Goal: Find specific page/section: Find specific page/section

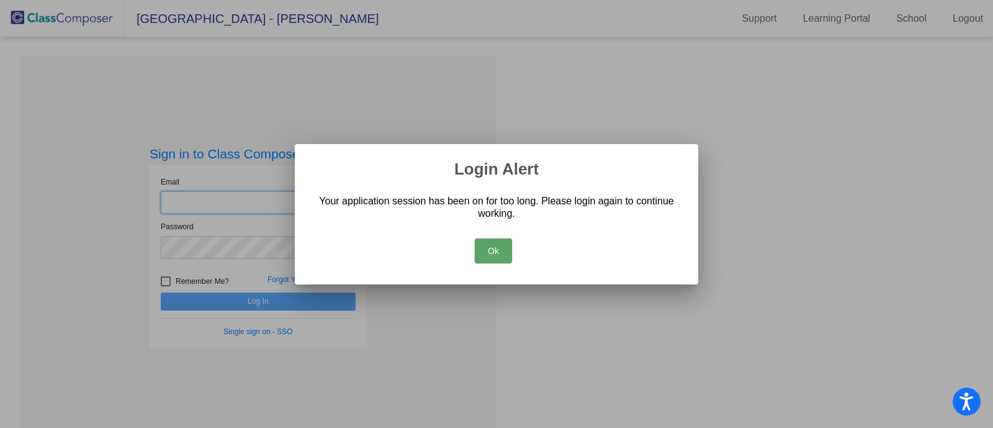
type input "[PERSON_NAME][EMAIL_ADDRESS][DOMAIN_NAME]"
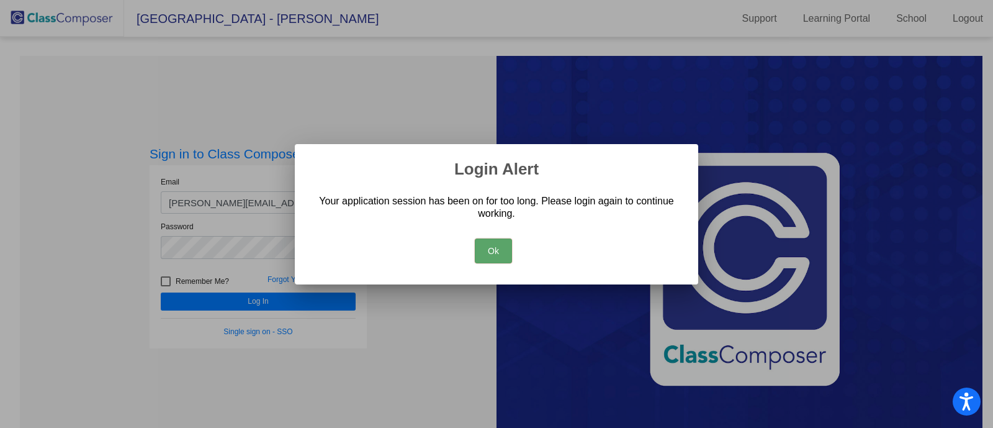
click at [493, 256] on button "Ok" at bounding box center [493, 250] width 37 height 25
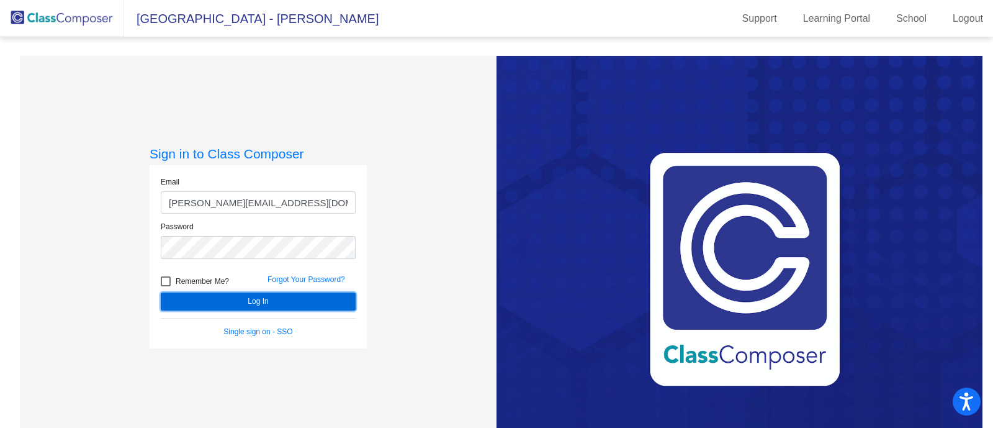
click at [289, 304] on button "Log In" at bounding box center [258, 301] width 195 height 18
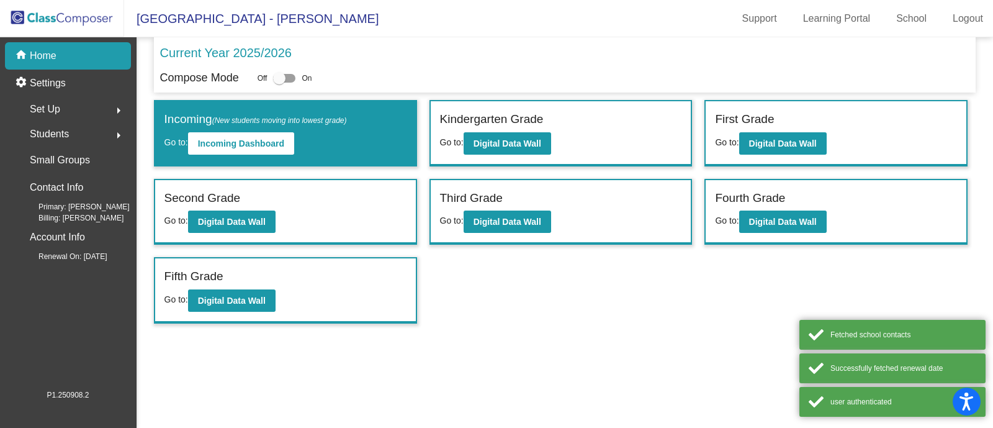
click at [305, 272] on div "Fifth Grade" at bounding box center [285, 278] width 242 height 22
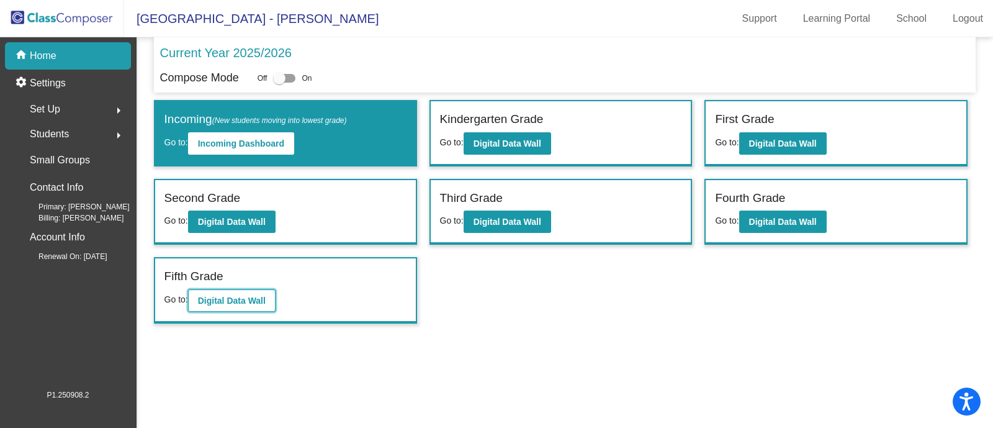
click at [233, 297] on b "Digital Data Wall" at bounding box center [232, 300] width 68 height 10
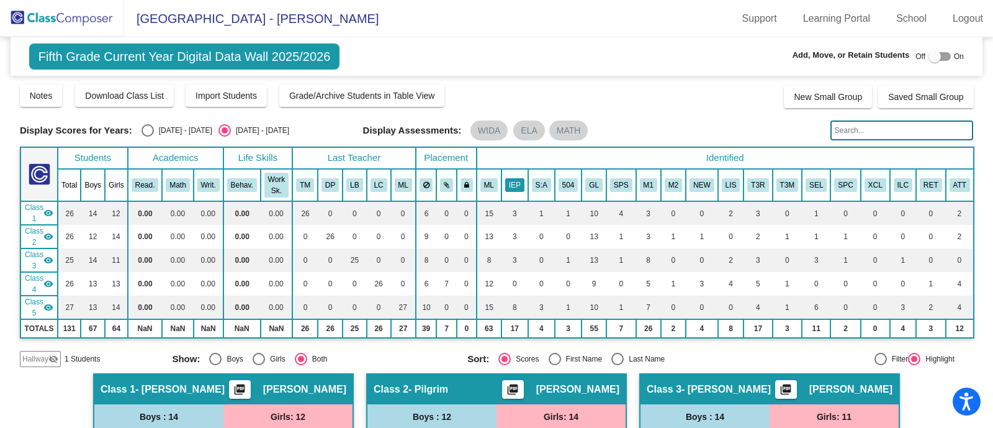
click at [506, 186] on button "IEP" at bounding box center [514, 185] width 19 height 14
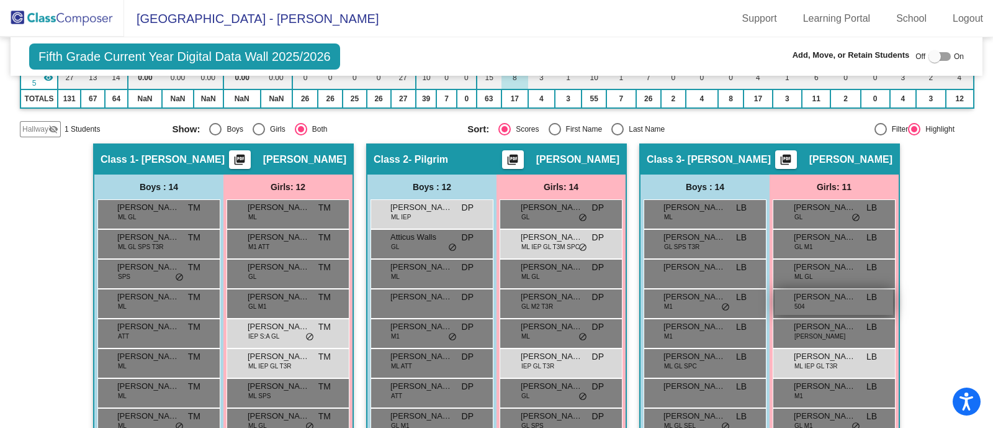
scroll to position [307, 0]
